Goal: Task Accomplishment & Management: Use online tool/utility

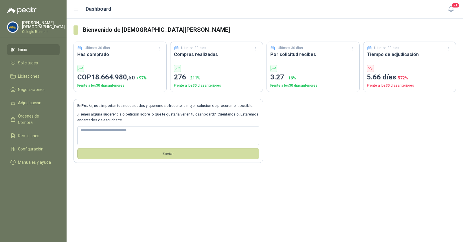
click at [32, 30] on p "Colegio Bennett" at bounding box center [43, 31] width 43 height 3
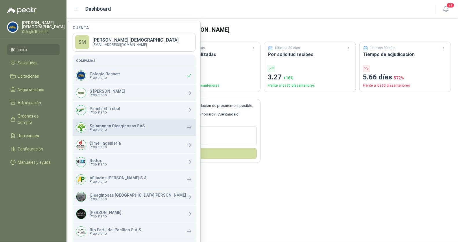
click at [111, 131] on span "Propietario" at bounding box center [117, 129] width 55 height 3
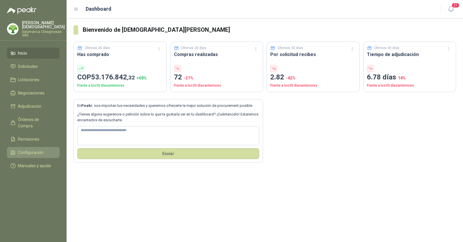
click at [33, 150] on span "Configuración" at bounding box center [30, 153] width 25 height 6
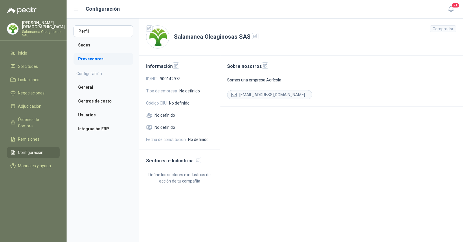
click at [101, 60] on li "Proveedores" at bounding box center [103, 59] width 60 height 12
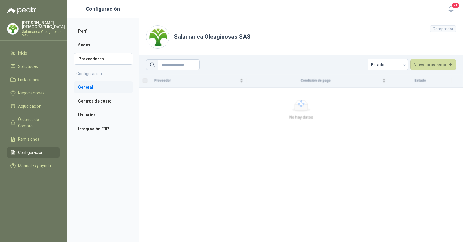
click at [92, 92] on li "General" at bounding box center [103, 88] width 60 height 12
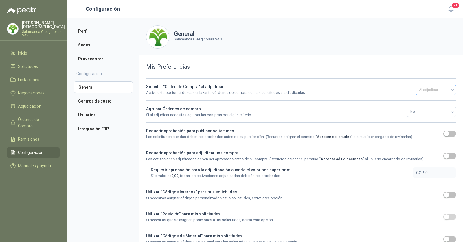
click at [423, 91] on span "Al adjudicar" at bounding box center [436, 90] width 34 height 9
click at [376, 66] on h3 "Mis Preferencias" at bounding box center [301, 66] width 310 height 9
click at [41, 63] on li "Solicitudes" at bounding box center [33, 66] width 46 height 6
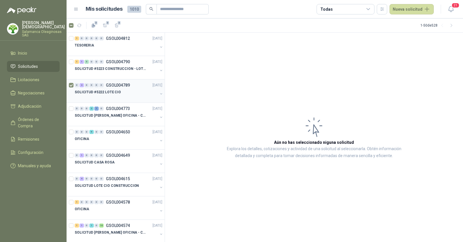
click at [95, 95] on div "SOLICITUD #5222 LOTE CIO" at bounding box center [116, 92] width 83 height 7
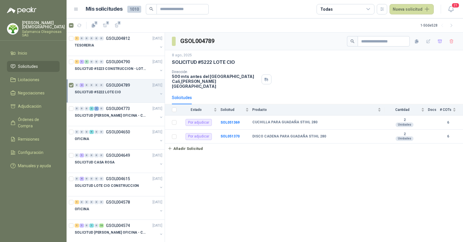
click at [121, 91] on div "SOLICITUD #5222 LOTE CIO" at bounding box center [116, 92] width 83 height 7
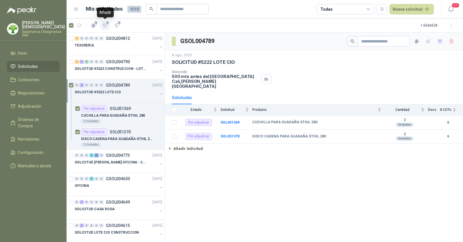
click at [104, 26] on icon "button" at bounding box center [105, 25] width 5 height 5
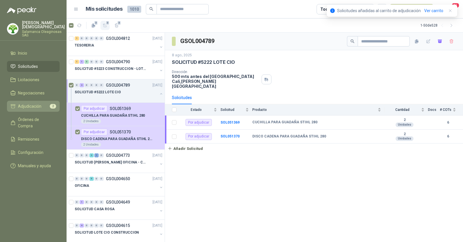
click at [36, 103] on span "Adjudicación" at bounding box center [29, 106] width 23 height 6
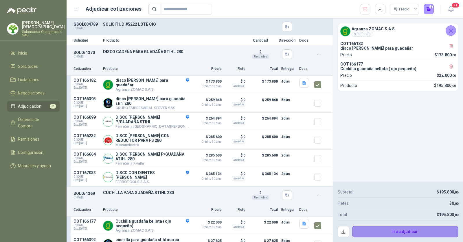
click at [408, 231] on button "Ir a adjudicar" at bounding box center [405, 232] width 106 height 12
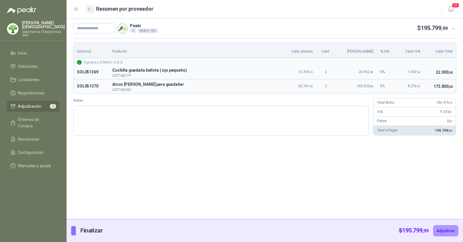
click at [87, 10] on button "button" at bounding box center [90, 9] width 9 height 9
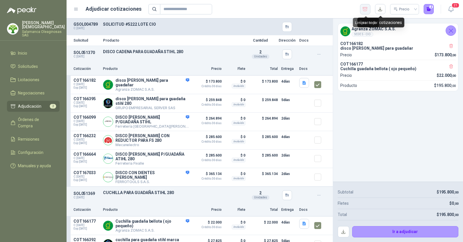
click at [363, 10] on icon "button" at bounding box center [364, 9] width 5 height 6
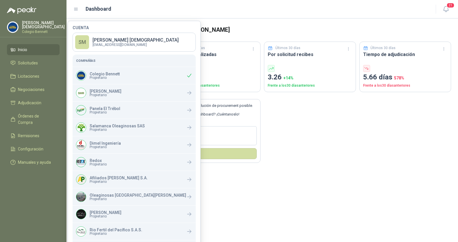
scroll to position [55, 0]
